Goal: Task Accomplishment & Management: Complete application form

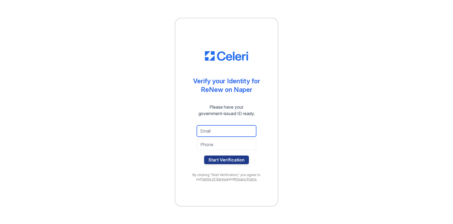
click at [218, 128] on input "email" at bounding box center [226, 130] width 59 height 11
type input "[EMAIL_ADDRESS][DOMAIN_NAME]"
click at [233, 142] on input "tel" at bounding box center [226, 144] width 59 height 11
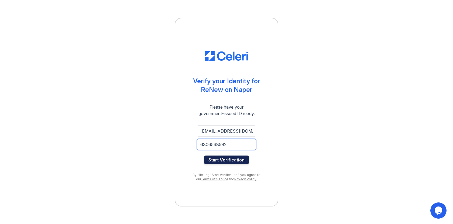
type input "6306568592"
click at [237, 161] on button "Start Verification" at bounding box center [226, 160] width 45 height 9
